Goal: Transaction & Acquisition: Purchase product/service

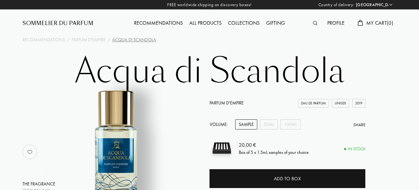
select select "FR"
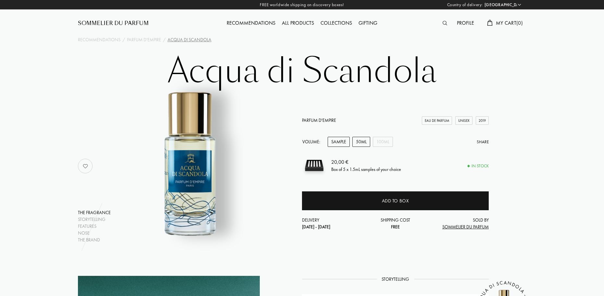
drag, startPoint x: 371, startPoint y: 146, endPoint x: 368, endPoint y: 145, distance: 3.4
click at [369, 146] on div "Volume: Sample 50mL 100mL Share" at bounding box center [395, 142] width 187 height 10
click at [366, 145] on div "50mL" at bounding box center [362, 142] width 18 height 10
click at [382, 144] on div "100mL" at bounding box center [383, 142] width 20 height 10
click at [363, 144] on div "50mL" at bounding box center [362, 142] width 18 height 10
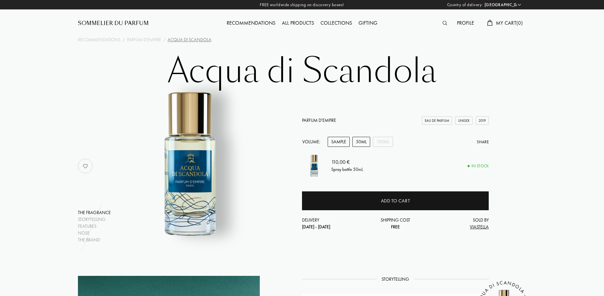
click at [334, 143] on div "Sample" at bounding box center [339, 142] width 22 height 10
click at [256, 143] on img at bounding box center [190, 163] width 161 height 161
click at [245, 24] on div "Recommendations" at bounding box center [251, 23] width 55 height 8
click at [99, 189] on div "Storytelling" at bounding box center [94, 219] width 33 height 7
click at [362, 143] on div "50mL" at bounding box center [362, 142] width 18 height 10
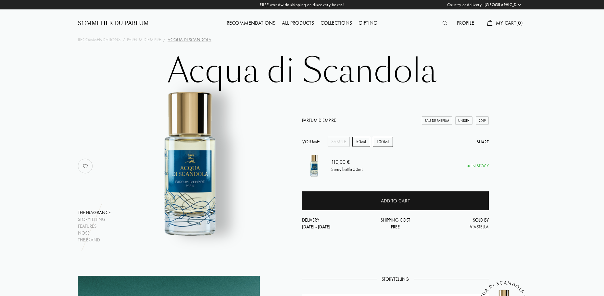
click at [380, 139] on div "100mL" at bounding box center [383, 142] width 20 height 10
click at [367, 140] on div "50mL" at bounding box center [362, 142] width 18 height 10
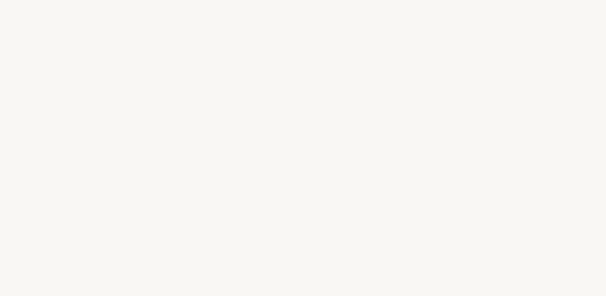
select select "FR"
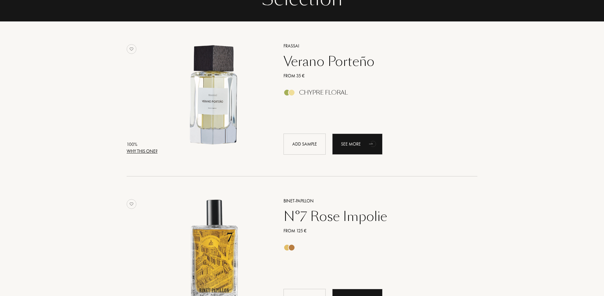
scroll to position [32, 0]
